Goal: Task Accomplishment & Management: Manage account settings

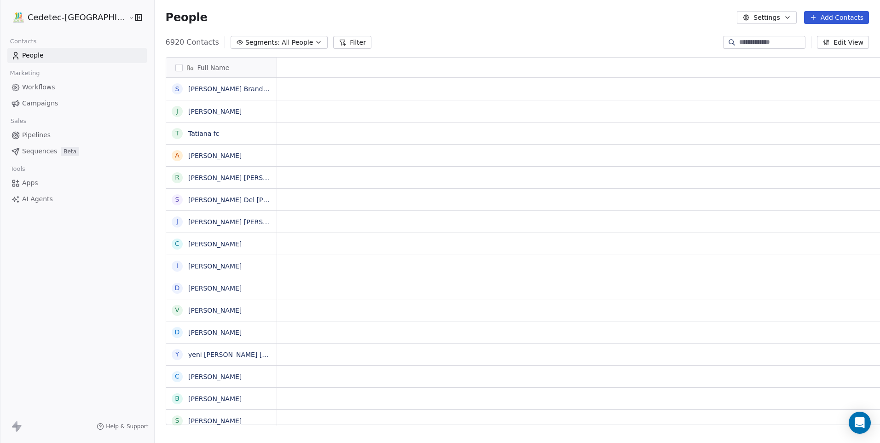
scroll to position [7, 7]
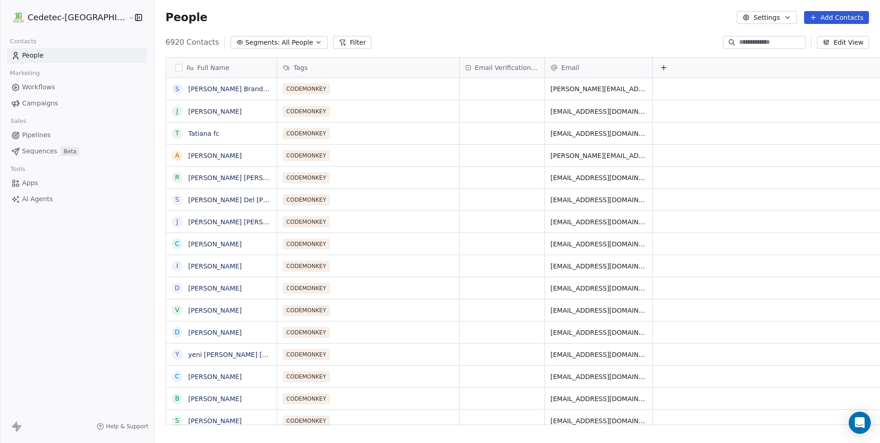
click at [586, 46] on div "6920 Contacts Segments: All People Filter Edit View" at bounding box center [517, 42] width 725 height 15
click at [810, 17] on button "Add Contacts" at bounding box center [836, 17] width 65 height 13
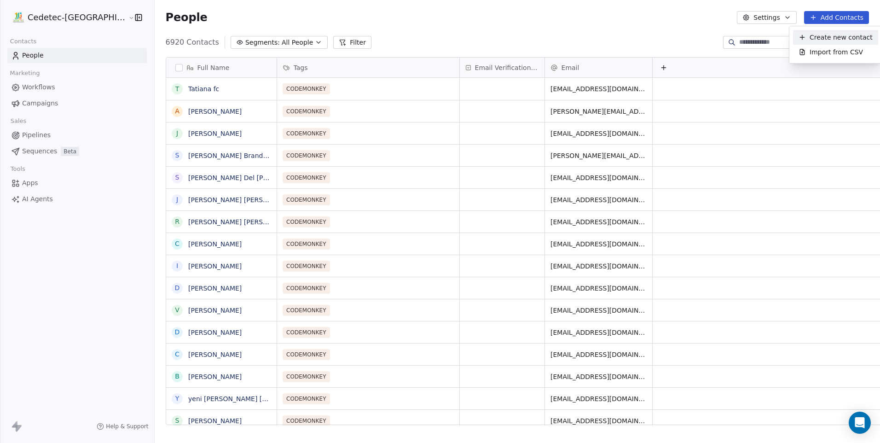
click at [664, 8] on html "Cedetec-[GEOGRAPHIC_DATA] Contacts People Marketing Workflows Campaigns Sales P…" at bounding box center [440, 221] width 880 height 443
click at [46, 99] on span "Campaigns" at bounding box center [40, 103] width 36 height 10
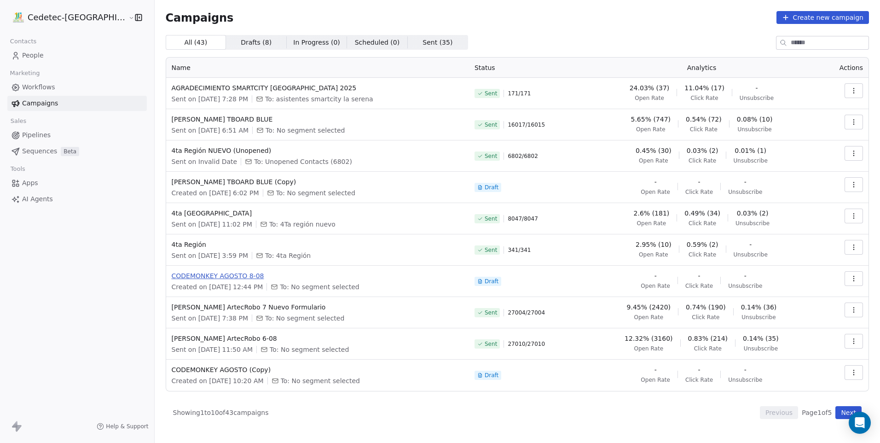
click at [218, 275] on span "CODEMONKEY AGOSTO 8-08" at bounding box center [318, 275] width 292 height 9
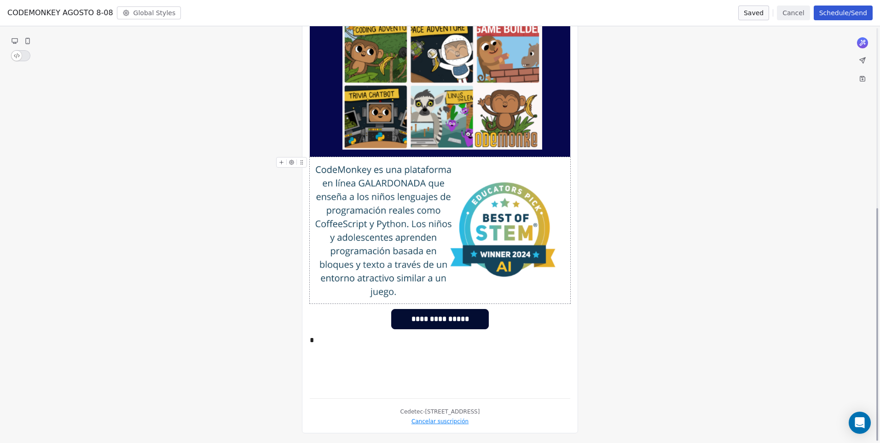
scroll to position [323, 0]
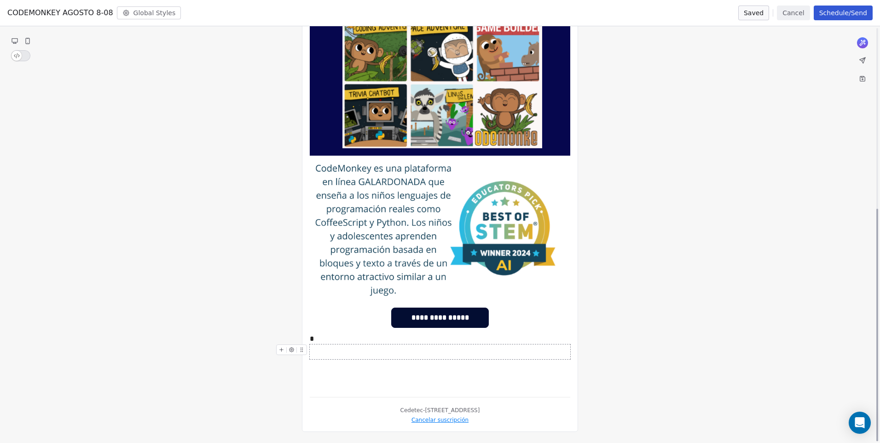
click at [329, 344] on div "**********" at bounding box center [440, 84] width 260 height 612
click at [328, 342] on body "Cedetec-[GEOGRAPHIC_DATA] Contacts People Marketing Workflows Campaigns Sales P…" at bounding box center [440, 221] width 880 height 443
click at [598, 310] on div "**********" at bounding box center [440, 101] width 880 height 684
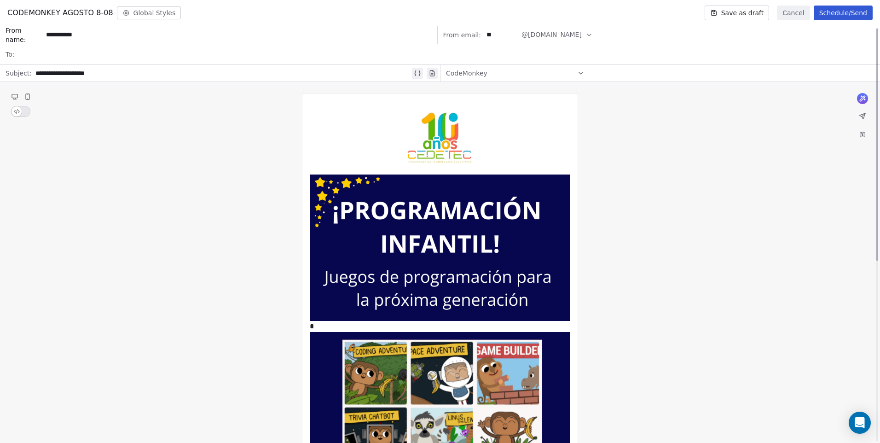
scroll to position [0, 0]
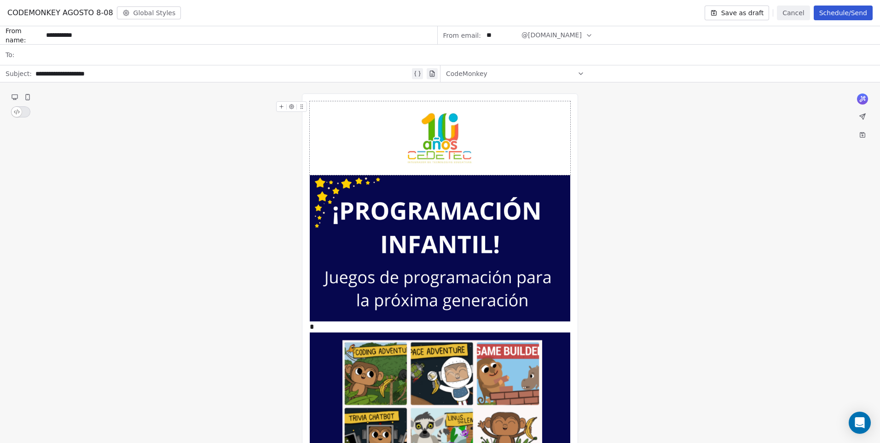
click at [485, 75] on div "CodeMonkey" at bounding box center [515, 73] width 139 height 15
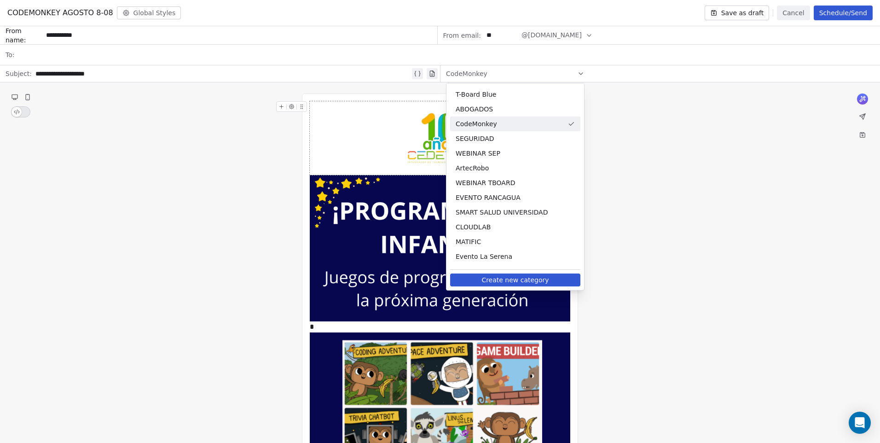
click at [485, 75] on div "CodeMonkey" at bounding box center [515, 73] width 139 height 15
click at [511, 73] on div "CodeMonkey" at bounding box center [515, 73] width 139 height 15
click at [64, 57] on div at bounding box center [446, 55] width 856 height 20
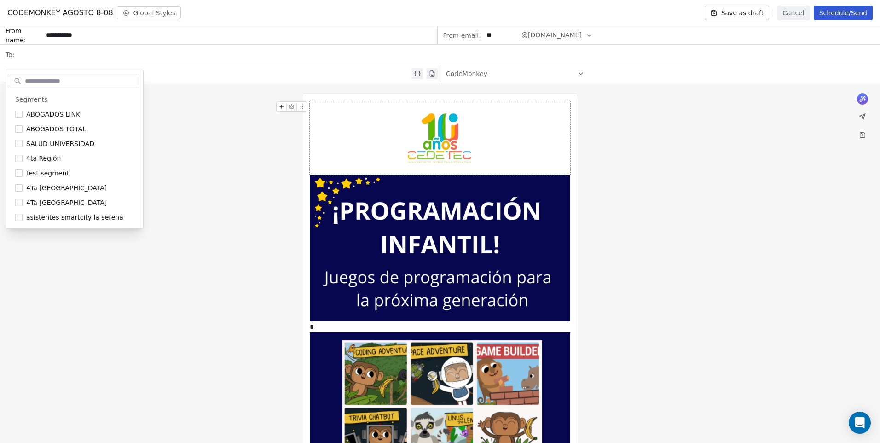
click at [38, 55] on div at bounding box center [446, 55] width 856 height 20
click at [199, 181] on div "**********" at bounding box center [440, 424] width 880 height 684
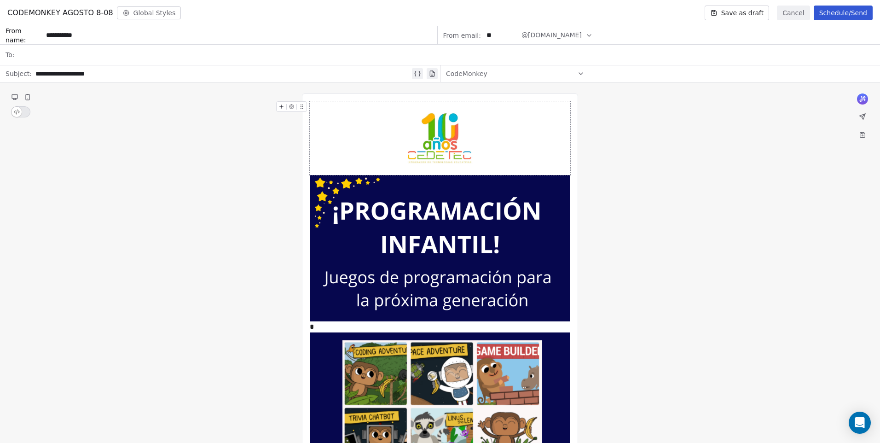
click at [492, 74] on div "CodeMonkey" at bounding box center [515, 73] width 139 height 15
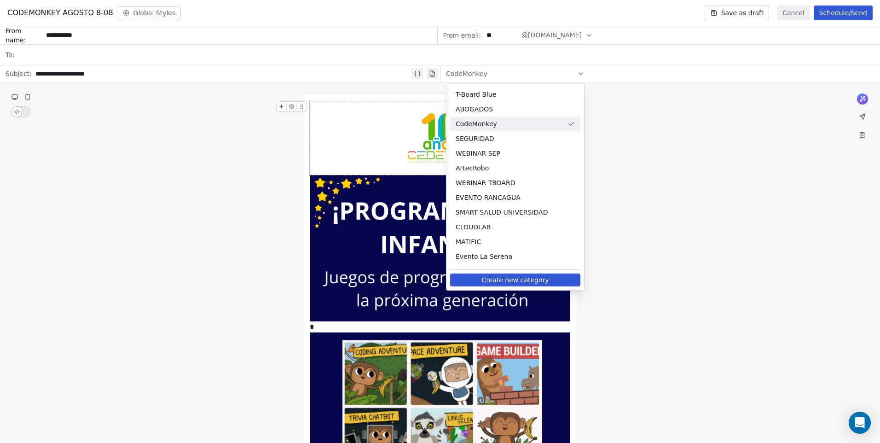
click at [492, 74] on div "CodeMonkey" at bounding box center [515, 73] width 139 height 15
click at [57, 75] on div "**********" at bounding box center [222, 73] width 375 height 11
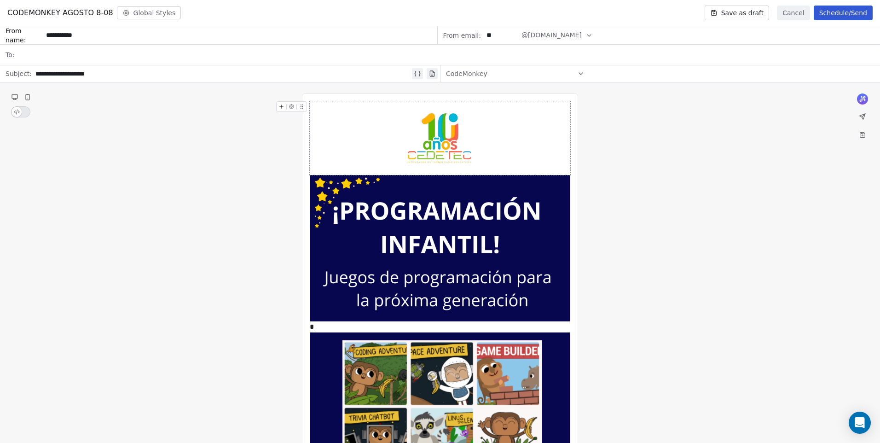
click at [96, 75] on div "**********" at bounding box center [222, 73] width 375 height 11
click at [470, 75] on span "CodeMonkey" at bounding box center [466, 73] width 41 height 9
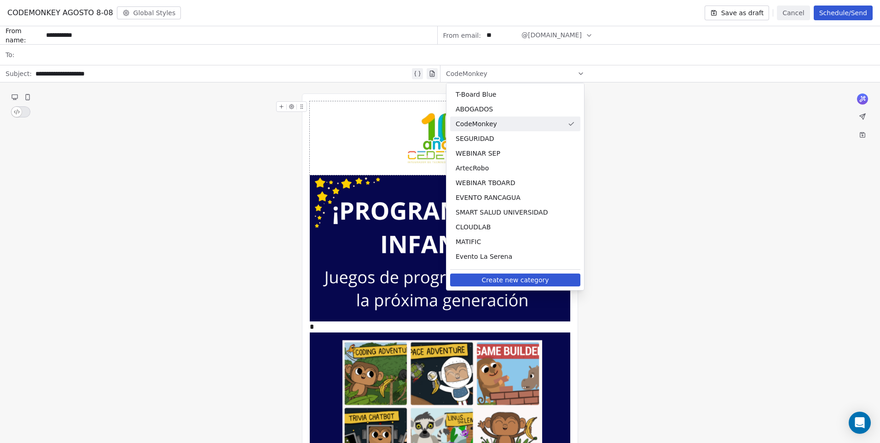
click at [243, 110] on div "**********" at bounding box center [440, 424] width 880 height 684
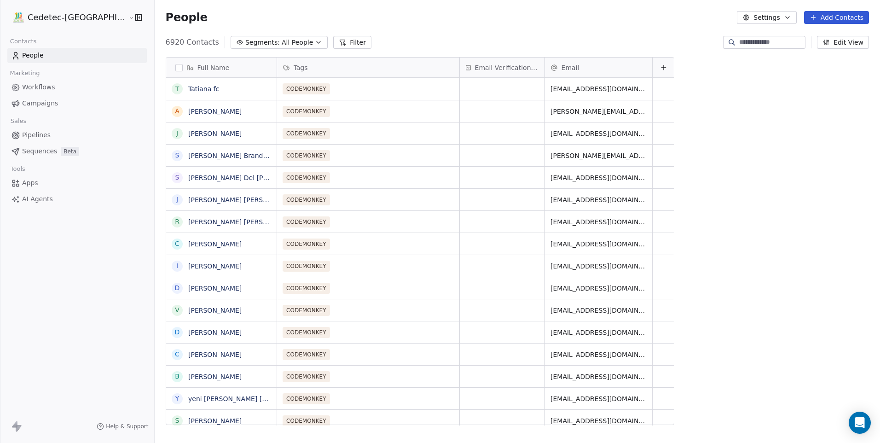
scroll to position [382, 749]
click at [245, 39] on span "Segments:" at bounding box center [262, 43] width 35 height 10
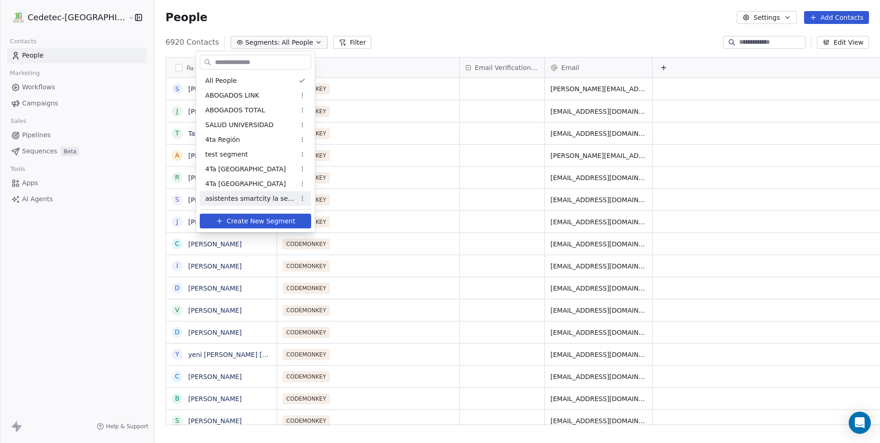
click at [277, 220] on span "Create New Segment" at bounding box center [261, 221] width 69 height 10
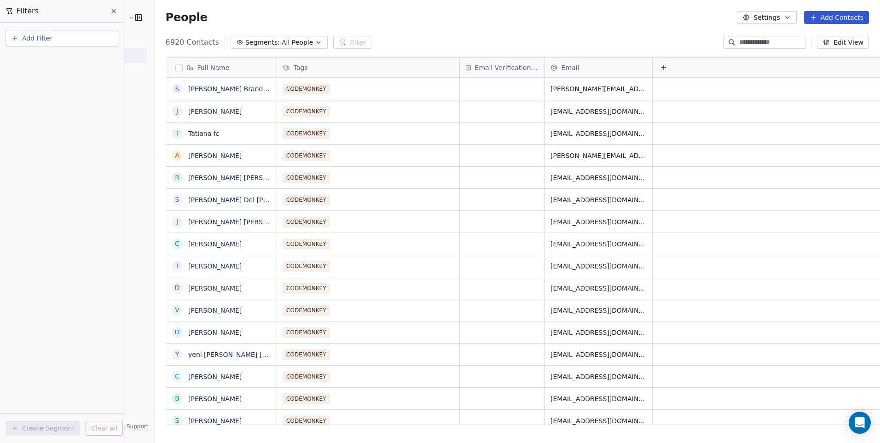
click at [78, 40] on button "Add Filter" at bounding box center [62, 38] width 113 height 17
click at [40, 58] on span "Contact properties" at bounding box center [45, 60] width 60 height 10
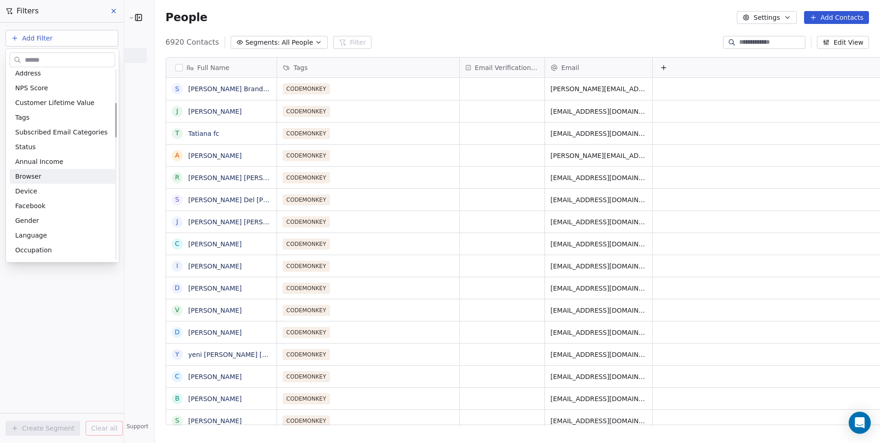
scroll to position [138, 0]
click at [65, 152] on div "Tags" at bounding box center [62, 146] width 105 height 15
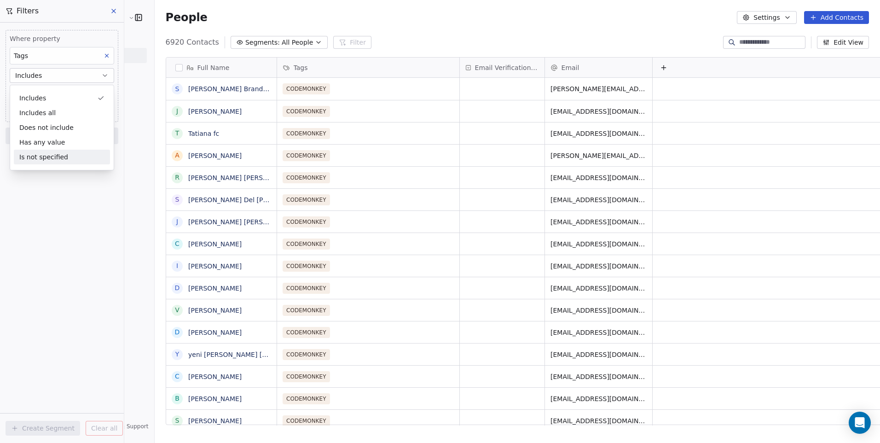
drag, startPoint x: 58, startPoint y: 199, endPoint x: 55, endPoint y: 195, distance: 5.5
click at [57, 199] on div "Where property Tags Includes Select Tags Add filter to this group Add another f…" at bounding box center [62, 233] width 124 height 420
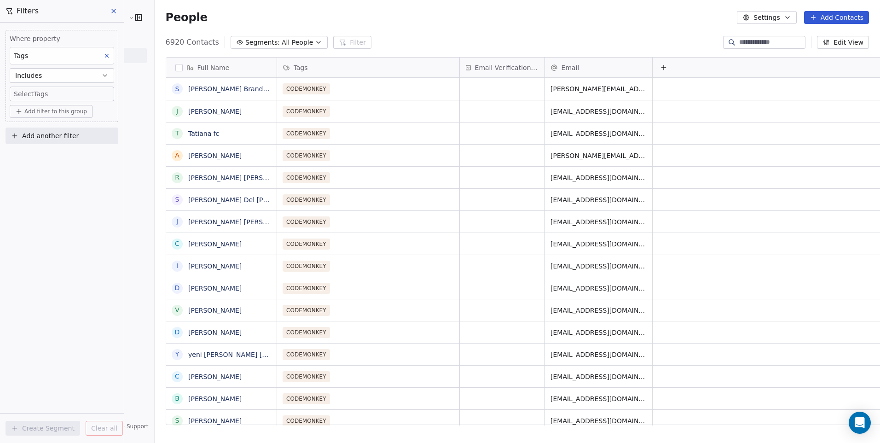
click at [63, 93] on body "Cedetec-[GEOGRAPHIC_DATA] Contacts People Marketing Workflows Campaigns Sales P…" at bounding box center [440, 221] width 880 height 443
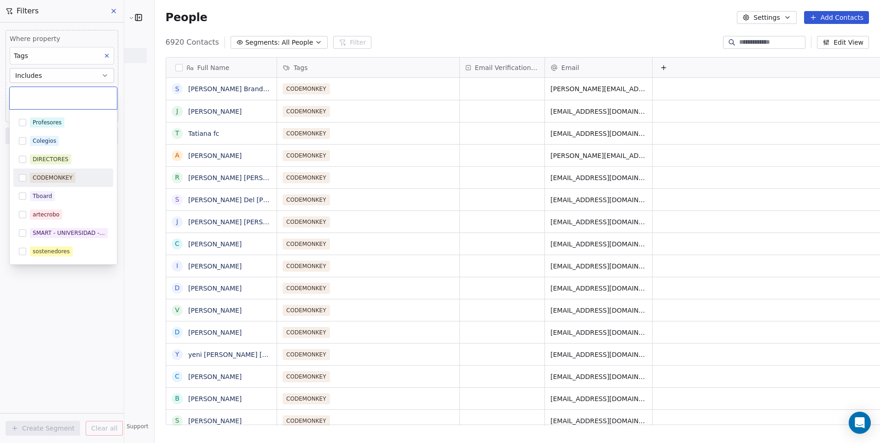
click at [49, 172] on div "CODEMONKEY" at bounding box center [63, 177] width 100 height 15
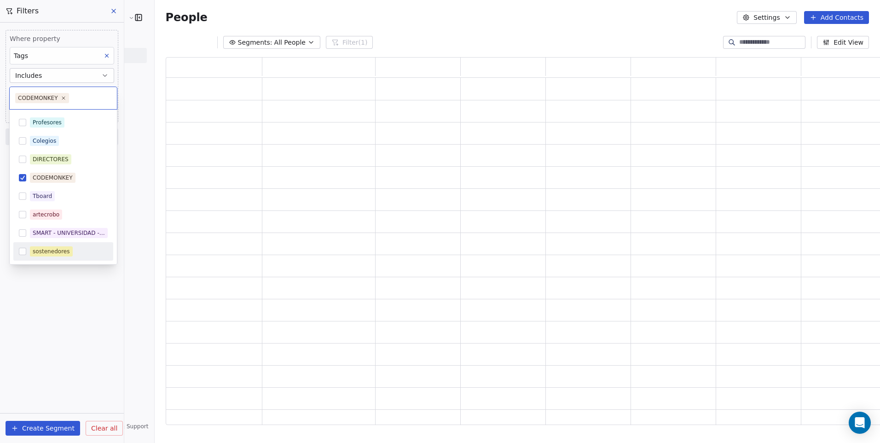
click at [73, 283] on html "Cedetec-[GEOGRAPHIC_DATA] Contacts People Marketing Workflows Campaigns Sales P…" at bounding box center [440, 221] width 880 height 443
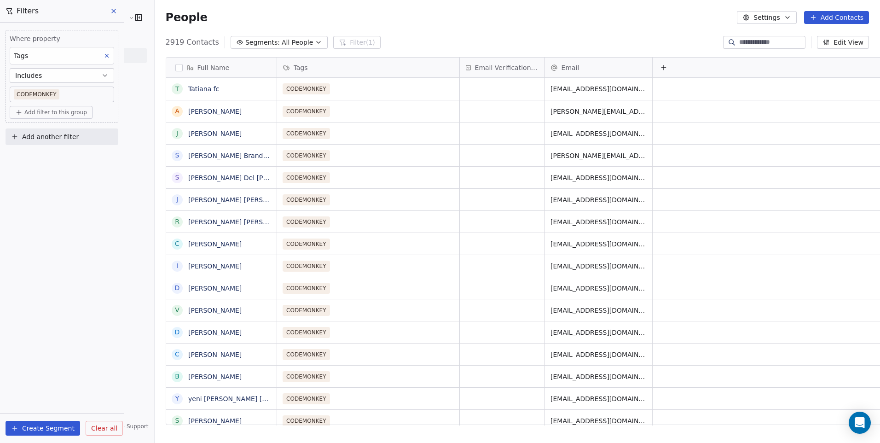
scroll to position [382, 749]
click at [59, 426] on button "Create Segment" at bounding box center [43, 428] width 75 height 15
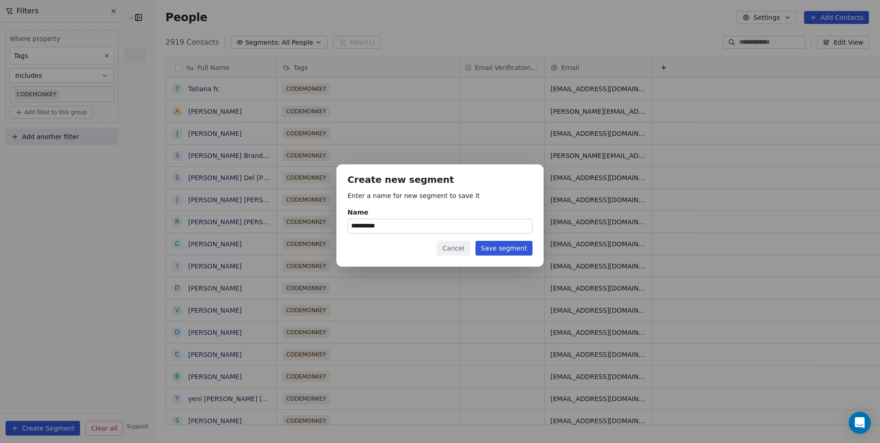
type input "**********"
drag, startPoint x: 520, startPoint y: 245, endPoint x: 512, endPoint y: 245, distance: 7.8
click at [519, 245] on button "Save segment" at bounding box center [503, 248] width 57 height 15
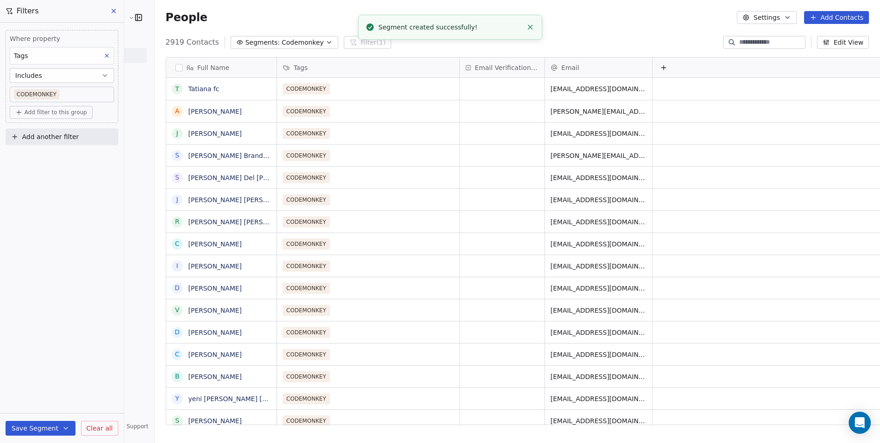
click at [90, 191] on div "Where property Tags Includes CODEMONKEY Add filter to this group Add another fi…" at bounding box center [62, 233] width 124 height 420
click at [107, 57] on icon at bounding box center [107, 55] width 6 height 6
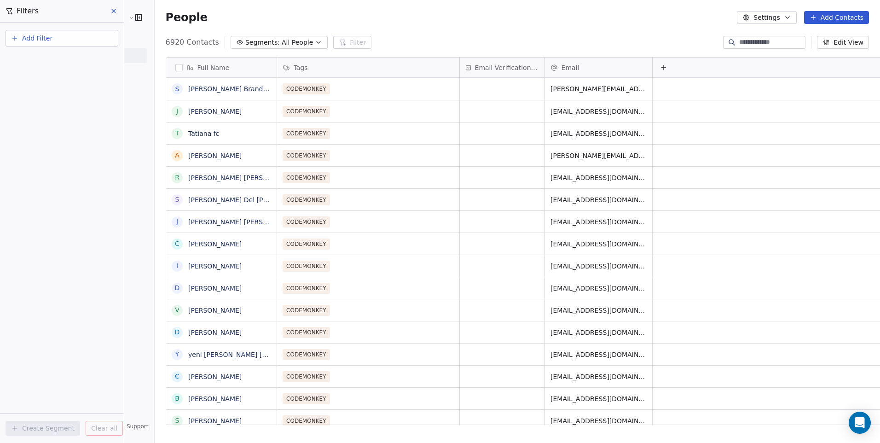
click at [282, 44] on span "All People" at bounding box center [297, 43] width 31 height 10
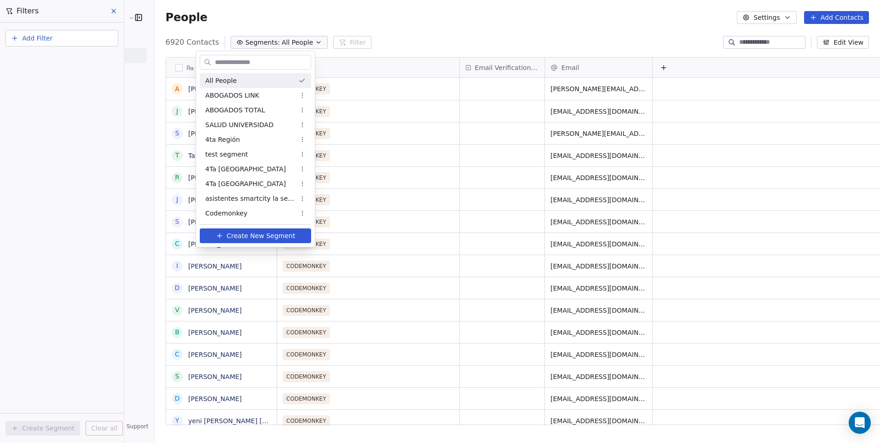
click at [631, 35] on html "Cedetec-[GEOGRAPHIC_DATA] Contacts People Marketing Workflows Campaigns Sales P…" at bounding box center [440, 221] width 880 height 443
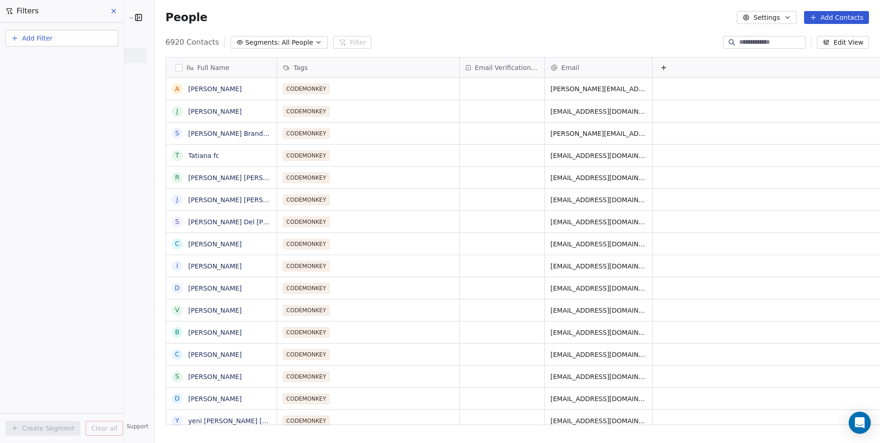
click at [793, 21] on button "Settings" at bounding box center [766, 17] width 59 height 13
click at [771, 51] on span "Tags" at bounding box center [769, 52] width 14 height 10
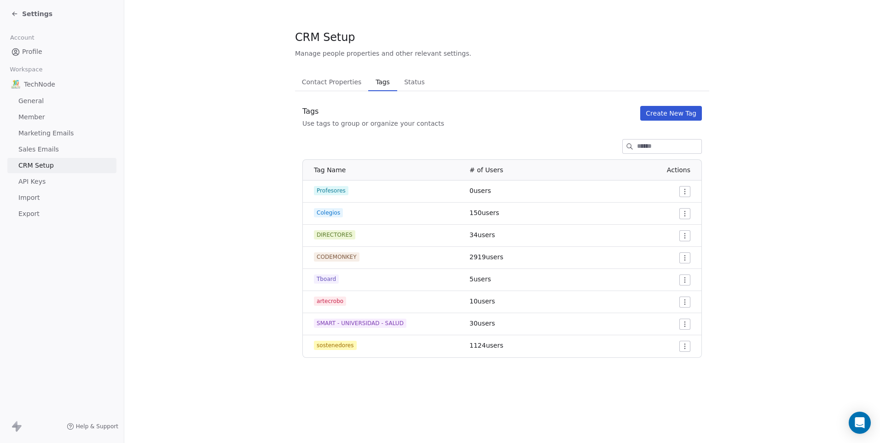
click at [14, 11] on icon at bounding box center [14, 13] width 7 height 7
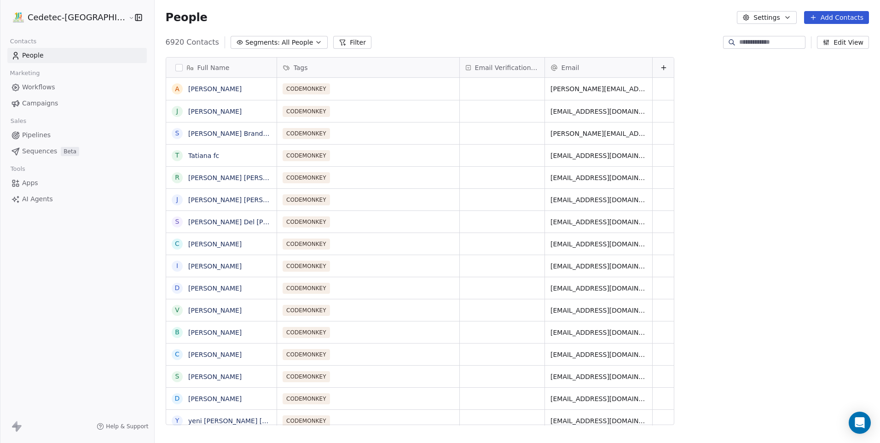
scroll to position [382, 749]
click at [71, 59] on link "People" at bounding box center [76, 55] width 139 height 15
click at [245, 44] on span "Segments:" at bounding box center [262, 43] width 35 height 10
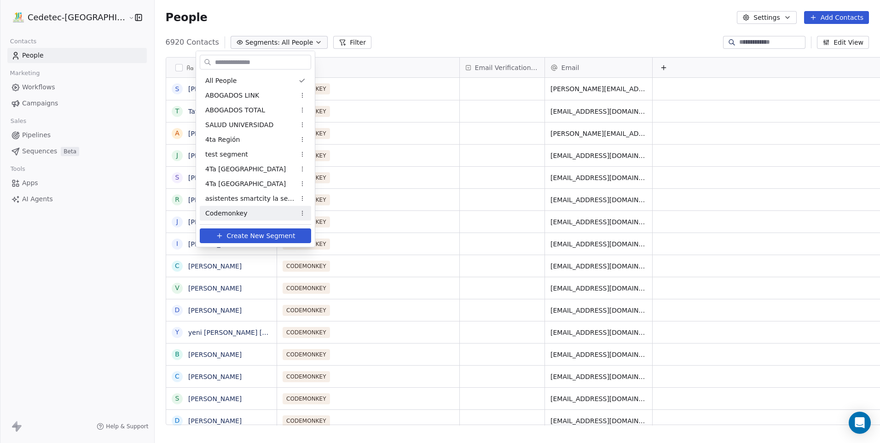
click at [249, 233] on span "Create New Segment" at bounding box center [261, 236] width 69 height 10
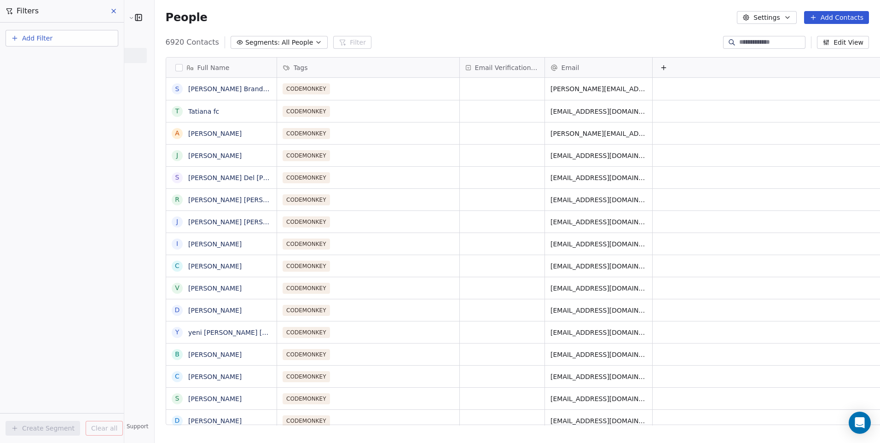
click at [48, 40] on span "Add Filter" at bounding box center [37, 39] width 30 height 10
click at [48, 60] on span "Contact properties" at bounding box center [45, 60] width 60 height 10
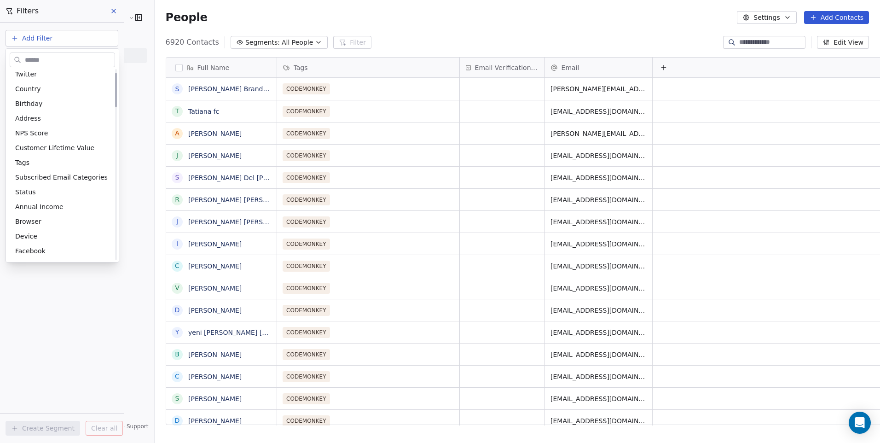
scroll to position [138, 0]
click at [39, 147] on div "Tags" at bounding box center [62, 146] width 94 height 9
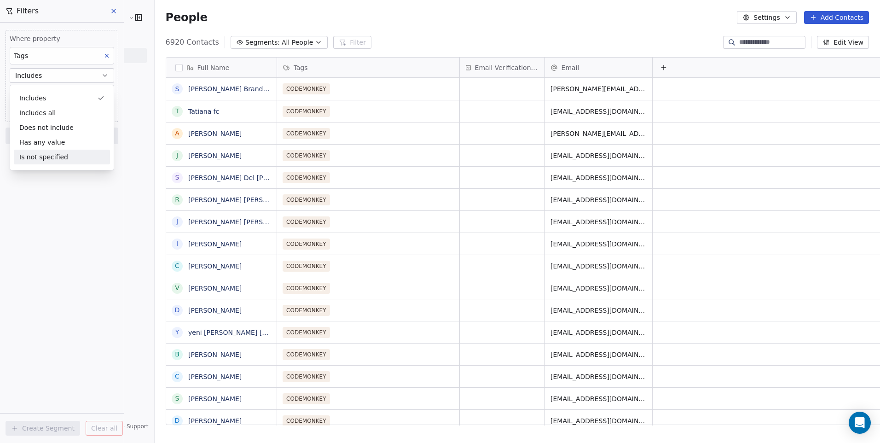
drag, startPoint x: 56, startPoint y: 219, endPoint x: 50, endPoint y: 183, distance: 36.3
click at [55, 217] on div "Where property Tags Includes Select Tags Add filter to this group Add another f…" at bounding box center [62, 233] width 124 height 420
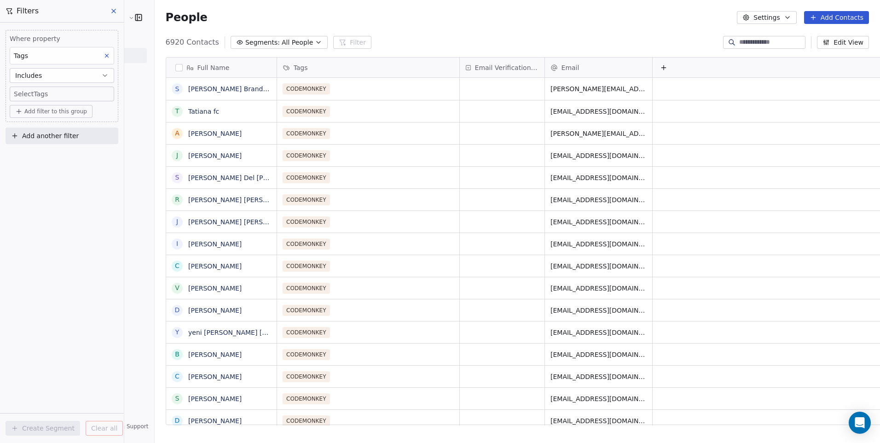
click at [49, 94] on body "Cedetec-[GEOGRAPHIC_DATA] Contacts People Marketing Workflows Campaigns Sales P…" at bounding box center [440, 221] width 880 height 443
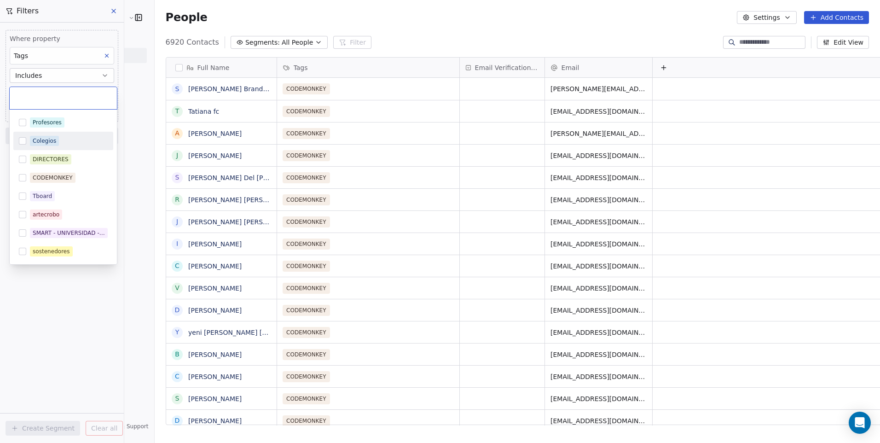
click at [22, 140] on button "Suggestions" at bounding box center [22, 140] width 7 height 7
click at [65, 281] on html "Cedetec-[GEOGRAPHIC_DATA] Contacts People Marketing Workflows Campaigns Sales P…" at bounding box center [440, 221] width 880 height 443
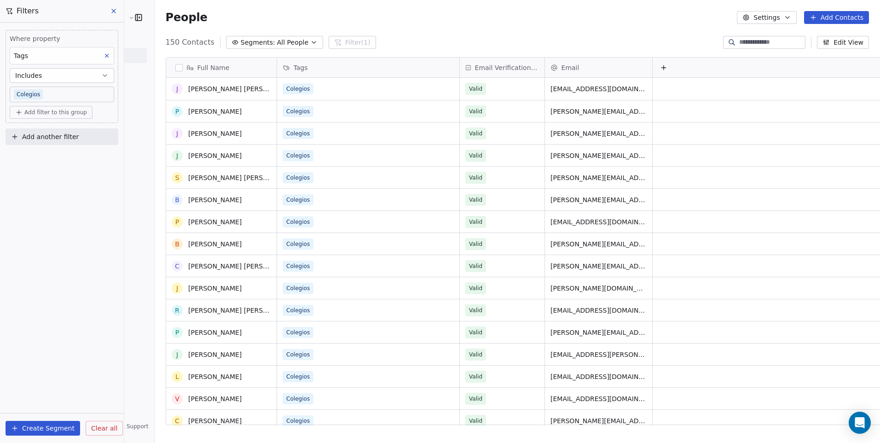
scroll to position [0, 0]
click at [49, 422] on button "Create Segment" at bounding box center [43, 428] width 75 height 15
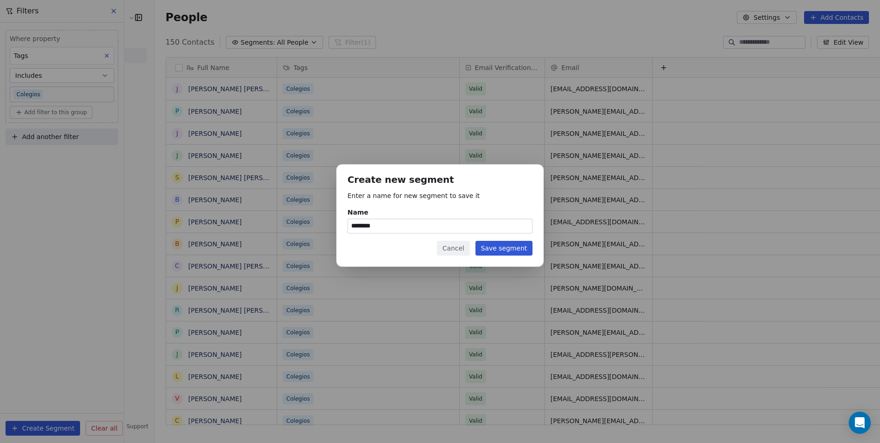
type input "********"
click at [510, 248] on button "Save segment" at bounding box center [503, 248] width 57 height 15
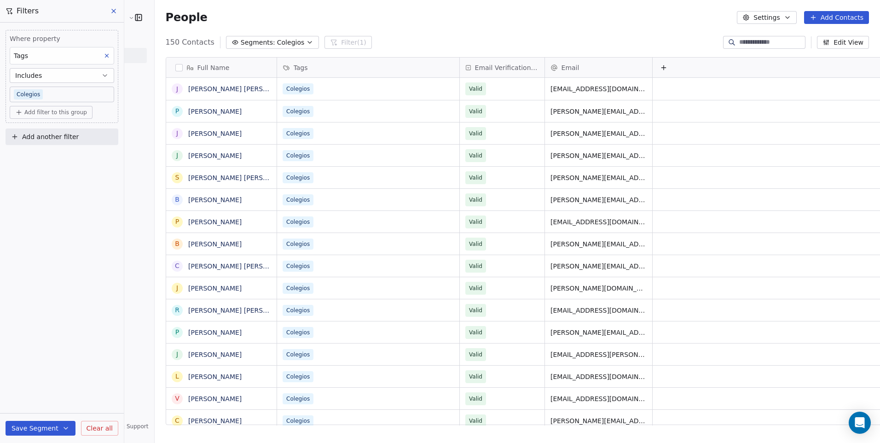
click at [114, 9] on icon at bounding box center [113, 10] width 7 height 7
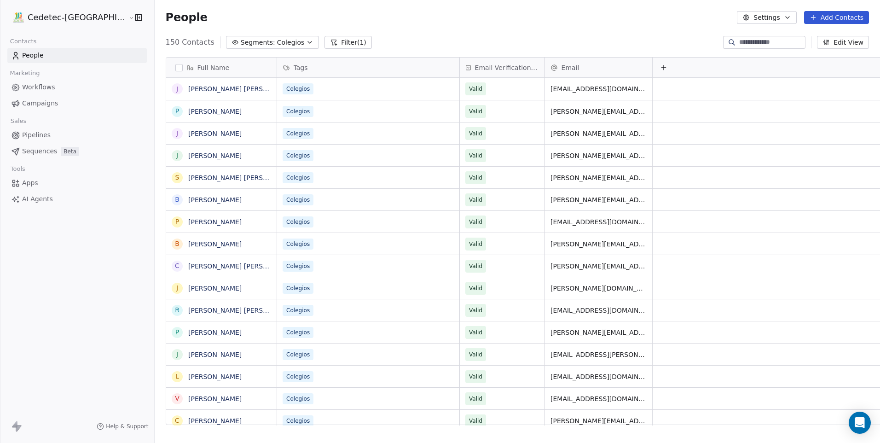
click at [44, 58] on link "People" at bounding box center [76, 55] width 139 height 15
click at [53, 103] on span "Campaigns" at bounding box center [40, 103] width 36 height 10
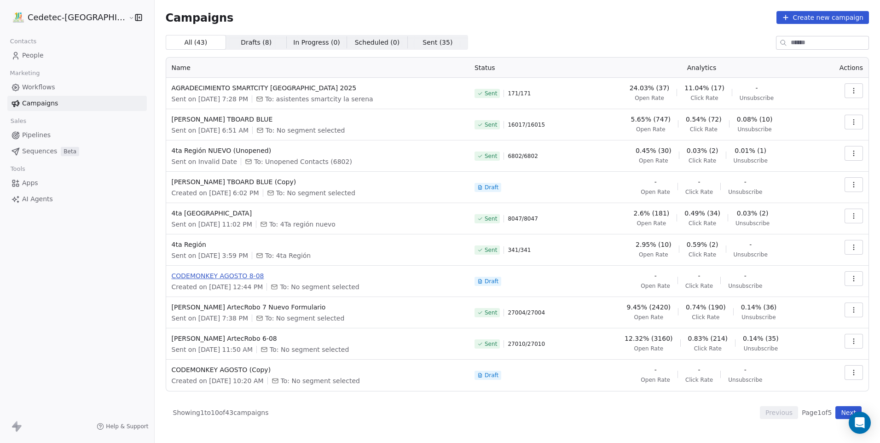
click at [208, 280] on span "CODEMONKEY AGOSTO 8-08" at bounding box center [318, 275] width 292 height 9
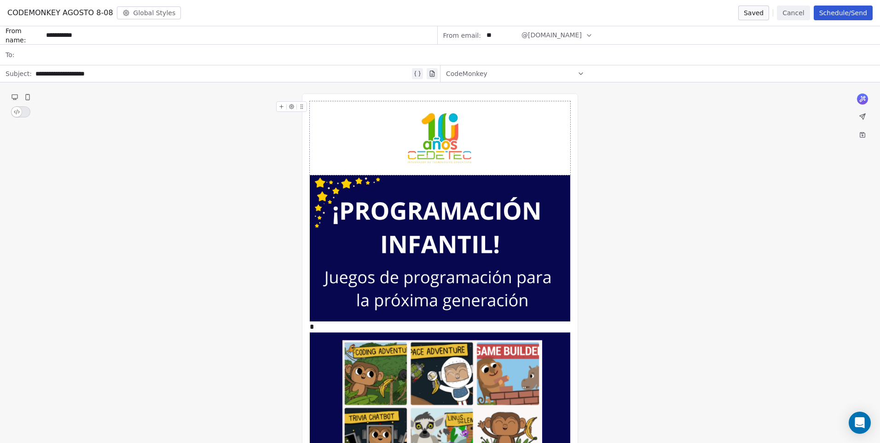
click at [481, 78] on span "CodeMonkey" at bounding box center [466, 73] width 41 height 9
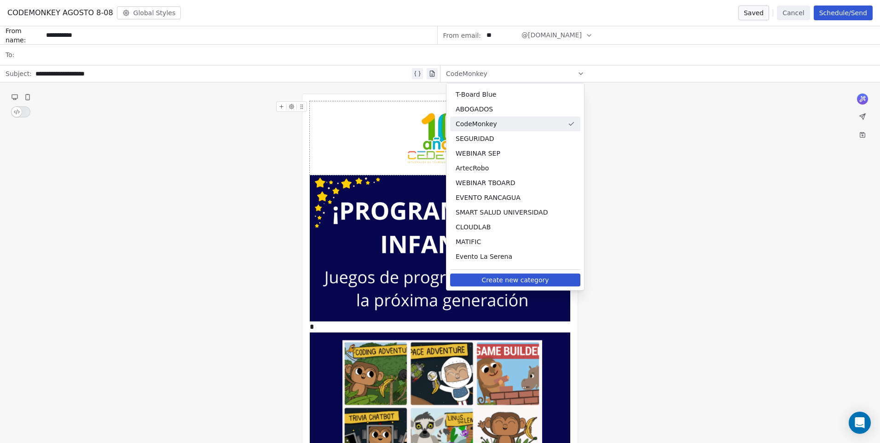
click at [481, 78] on span "CodeMonkey" at bounding box center [466, 73] width 41 height 9
click at [45, 58] on div at bounding box center [446, 55] width 856 height 20
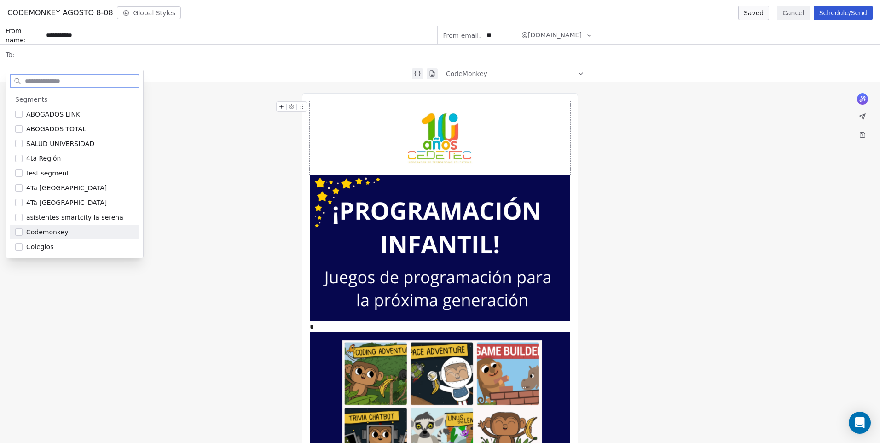
click at [50, 233] on span "Codemonkey" at bounding box center [47, 231] width 42 height 9
click at [197, 150] on div "**********" at bounding box center [440, 424] width 880 height 684
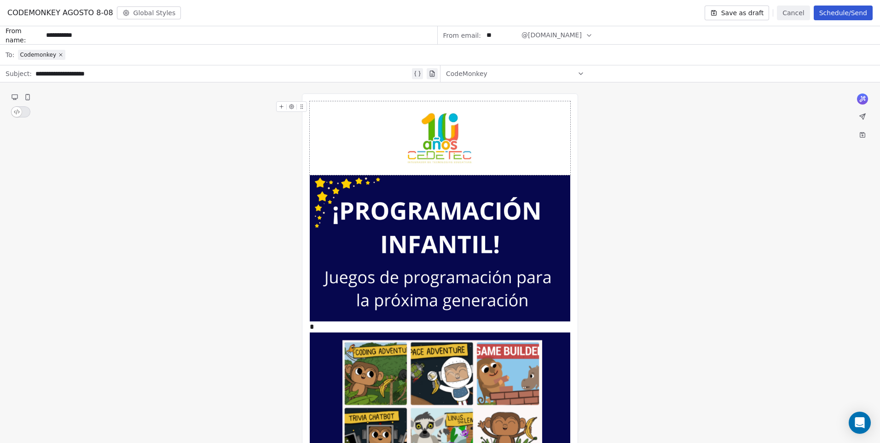
click at [467, 71] on span "CodeMonkey" at bounding box center [466, 73] width 41 height 9
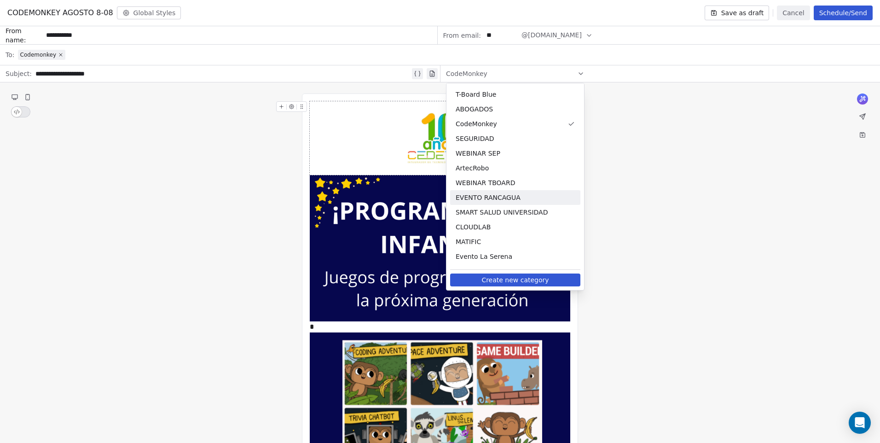
click at [645, 199] on div "**********" at bounding box center [440, 424] width 880 height 684
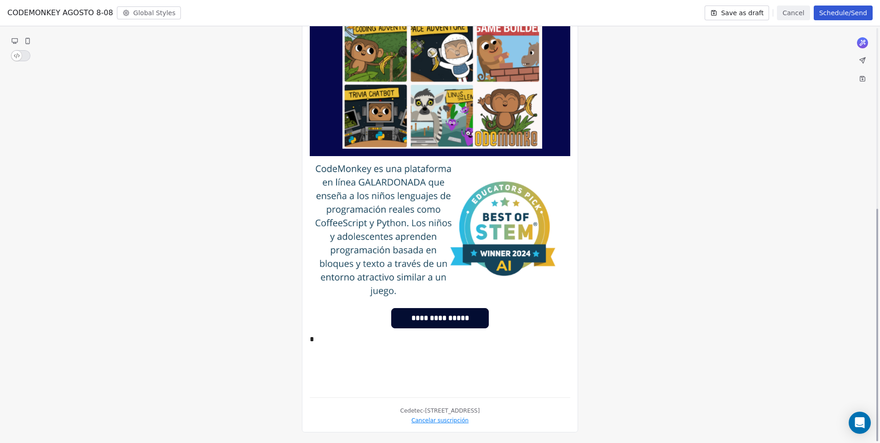
scroll to position [323, 0]
click at [319, 337] on div "*" at bounding box center [440, 338] width 260 height 11
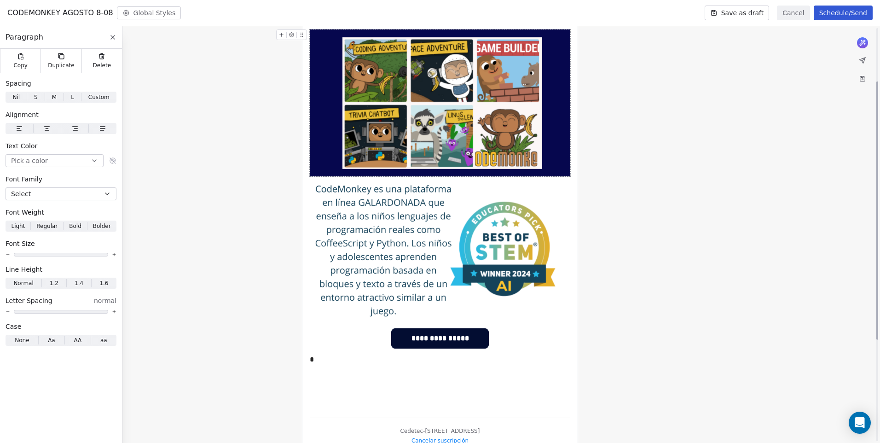
scroll to position [250, 0]
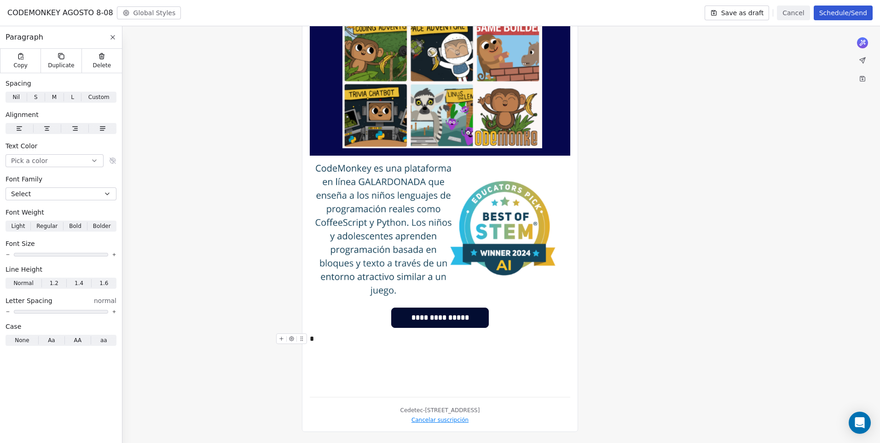
click at [313, 341] on div "*" at bounding box center [440, 338] width 260 height 11
click at [631, 323] on div "**********" at bounding box center [440, 137] width 880 height 610
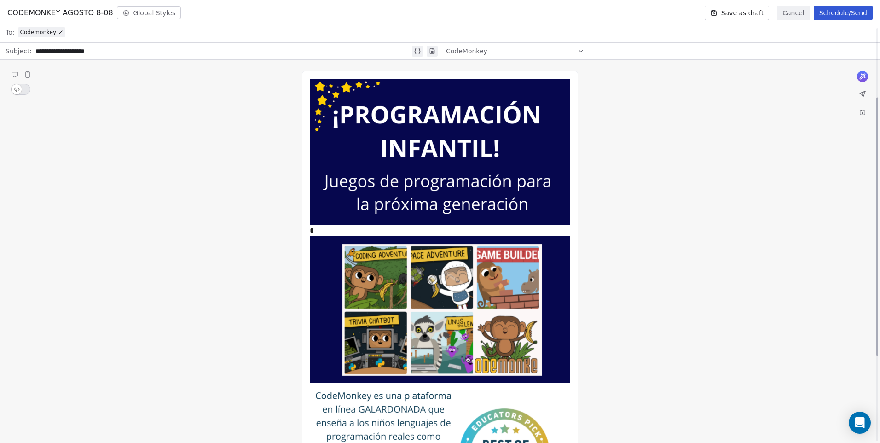
scroll to position [0, 0]
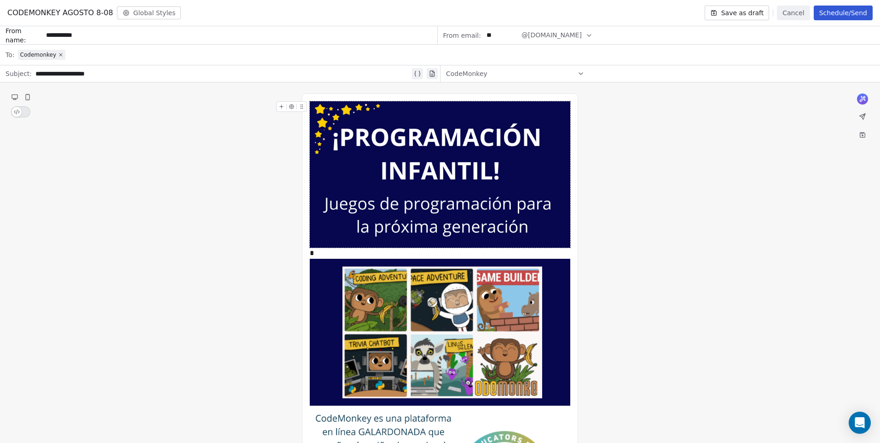
drag, startPoint x: 87, startPoint y: 37, endPoint x: 18, endPoint y: 34, distance: 68.7
click at [18, 34] on div "**********" at bounding box center [219, 35] width 438 height 18
drag, startPoint x: 91, startPoint y: 33, endPoint x: -2, endPoint y: 40, distance: 93.2
click at [0, 40] on html "Cedetec-[GEOGRAPHIC_DATA] Contacts People Marketing Workflows Campaigns Sales P…" at bounding box center [440, 221] width 880 height 443
type input "**********"
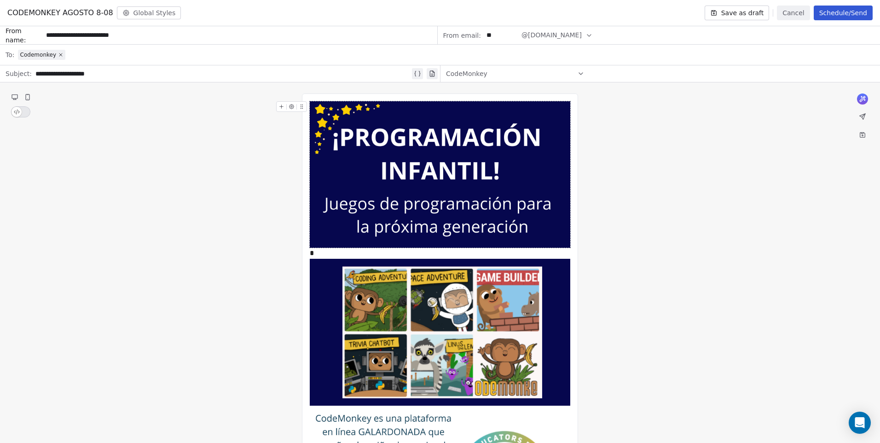
drag, startPoint x: 142, startPoint y: 38, endPoint x: 20, endPoint y: 43, distance: 122.0
click at [20, 43] on div "**********" at bounding box center [219, 35] width 438 height 18
type input "*******"
click at [331, 252] on body "Cedetec-[GEOGRAPHIC_DATA] Contacts People Marketing Workflows Campaigns Sales P…" at bounding box center [440, 221] width 880 height 443
click at [676, 255] on div "**********" at bounding box center [440, 387] width 880 height 610
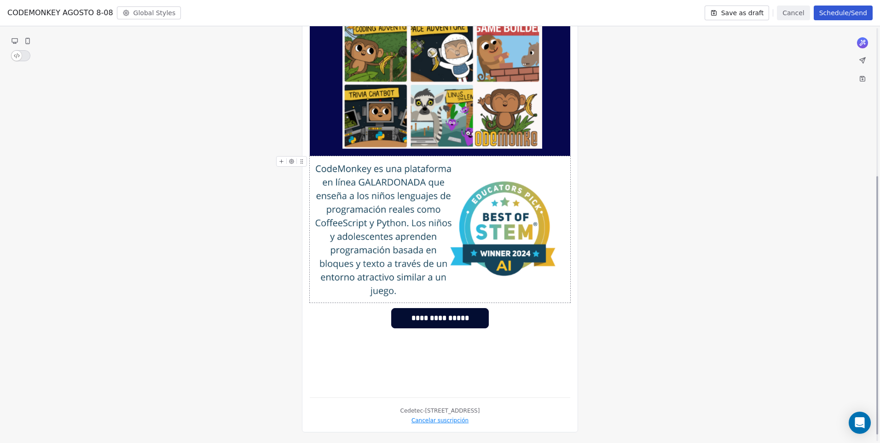
scroll to position [250, 0]
click at [423, 316] on span "**********" at bounding box center [440, 317] width 97 height 19
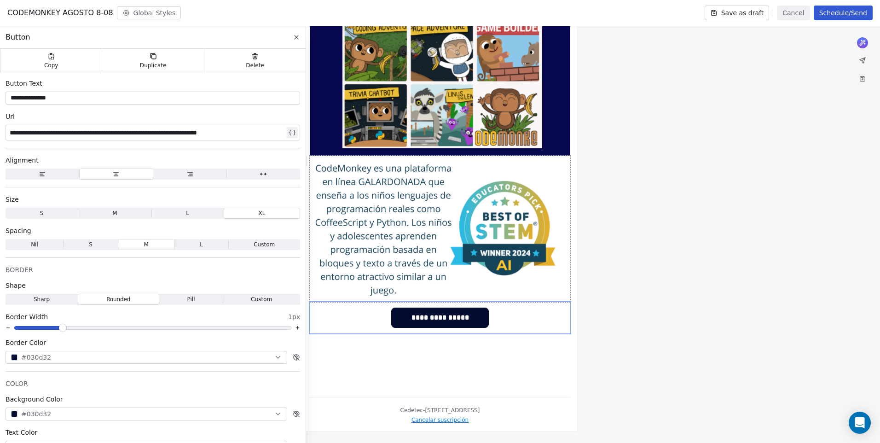
click at [679, 260] on div "**********" at bounding box center [440, 137] width 880 height 610
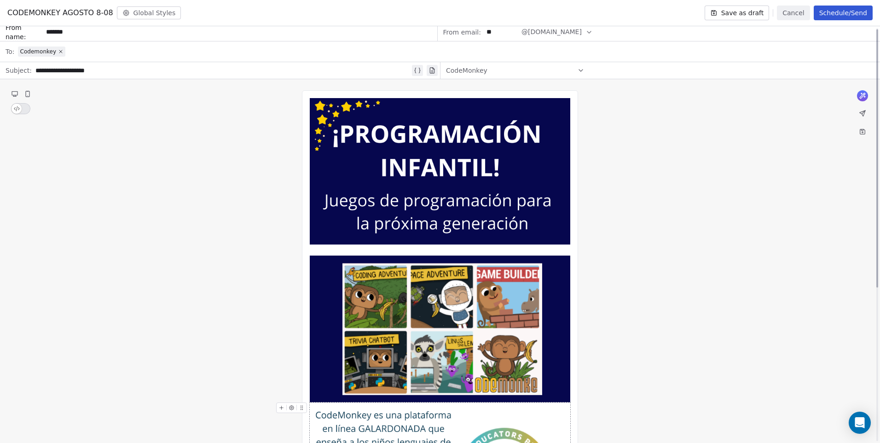
scroll to position [0, 0]
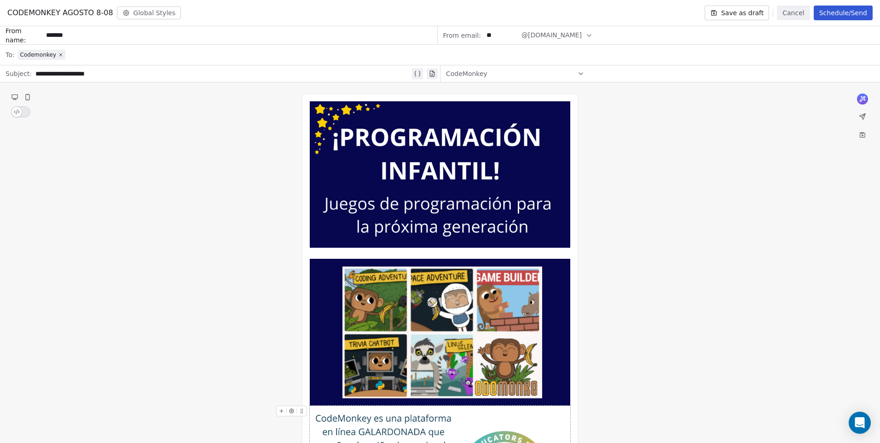
click at [753, 13] on button "Save as draft" at bounding box center [737, 13] width 65 height 15
click at [845, 9] on button "Schedule/Send" at bounding box center [843, 13] width 59 height 15
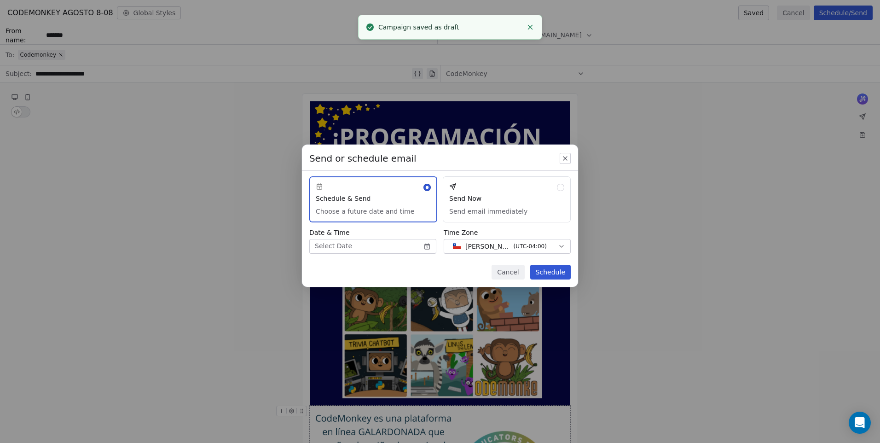
click at [516, 207] on button "Send Now Send email immediately" at bounding box center [507, 199] width 128 height 46
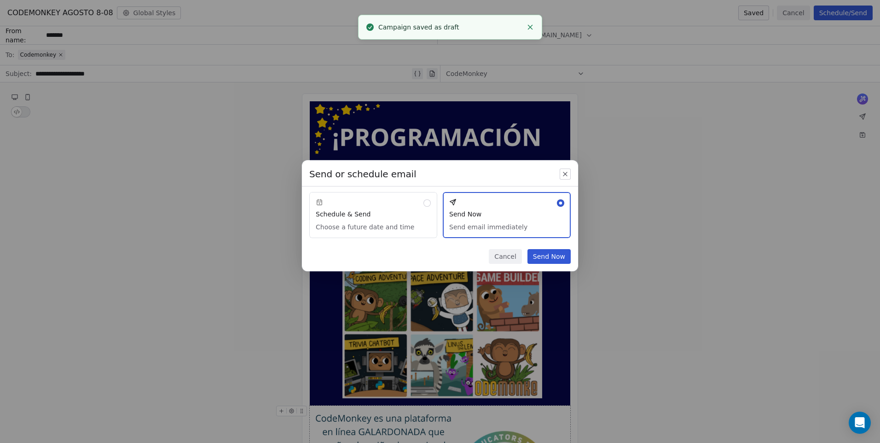
click at [562, 256] on button "Send Now" at bounding box center [548, 256] width 43 height 15
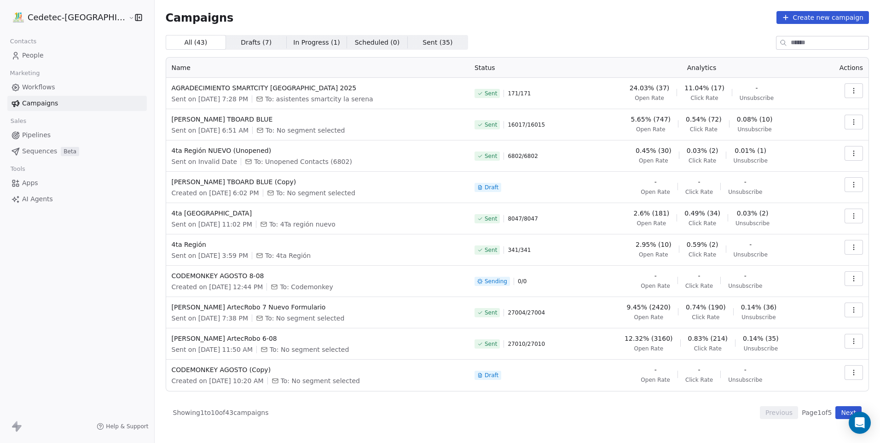
click at [52, 105] on span "Campaigns" at bounding box center [40, 103] width 36 height 10
click at [852, 279] on icon "button" at bounding box center [853, 278] width 7 height 7
click at [791, 330] on span "Rename" at bounding box center [795, 328] width 30 height 11
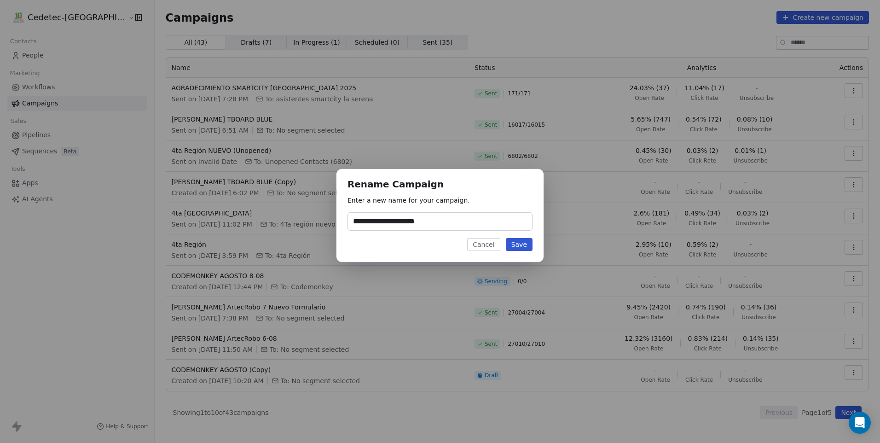
click at [469, 226] on input "**********" at bounding box center [440, 221] width 184 height 17
drag, startPoint x: 473, startPoint y: 220, endPoint x: 438, endPoint y: 222, distance: 34.5
click at [438, 222] on input "**********" at bounding box center [440, 221] width 184 height 17
drag, startPoint x: 455, startPoint y: 223, endPoint x: 404, endPoint y: 218, distance: 51.3
click at [404, 218] on input "**********" at bounding box center [440, 221] width 184 height 17
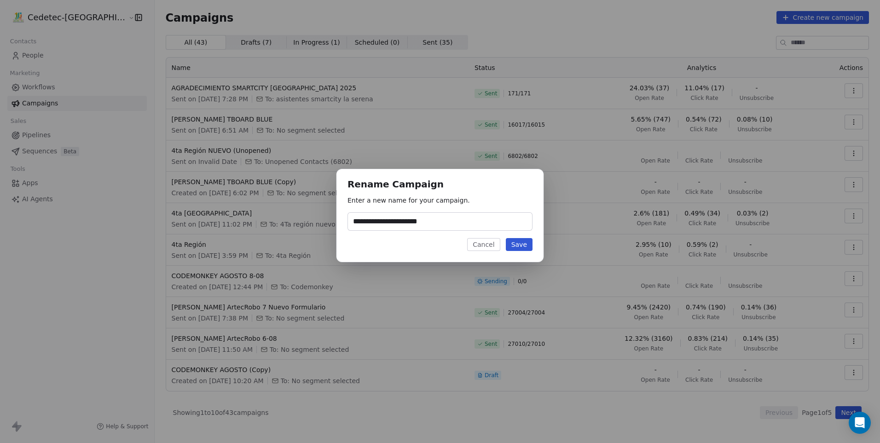
type input "**********"
click at [516, 243] on button "Save" at bounding box center [519, 244] width 27 height 13
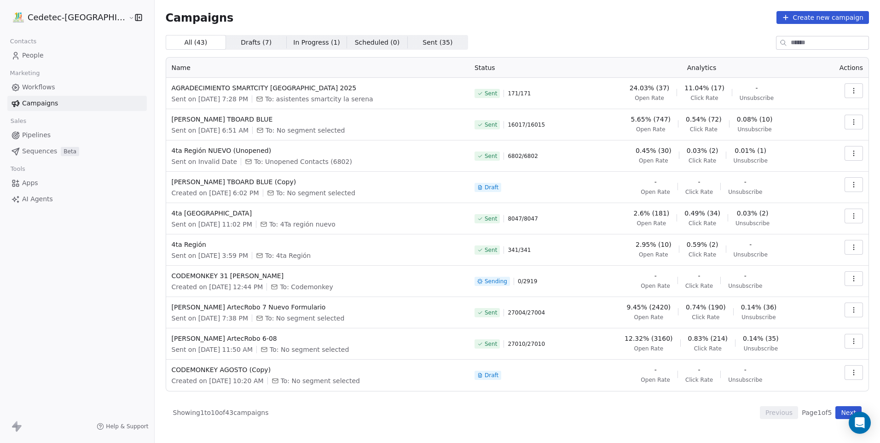
click at [854, 275] on icon "button" at bounding box center [853, 278] width 7 height 7
click at [854, 275] on html "Cedetec-[GEOGRAPHIC_DATA] Contacts People Marketing Workflows Campaigns Sales P…" at bounding box center [440, 221] width 880 height 443
